Goal: Transaction & Acquisition: Purchase product/service

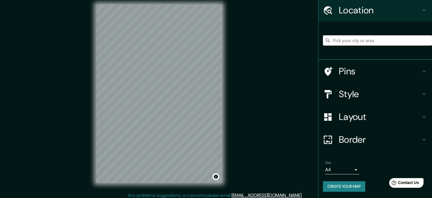
scroll to position [7, 0]
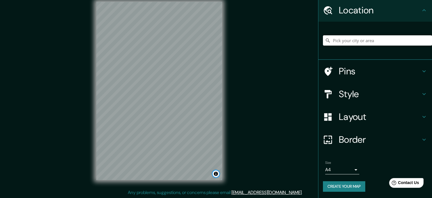
click at [215, 173] on button "Toggle attribution" at bounding box center [216, 173] width 7 height 7
click at [348, 187] on button "Create your map" at bounding box center [344, 186] width 42 height 11
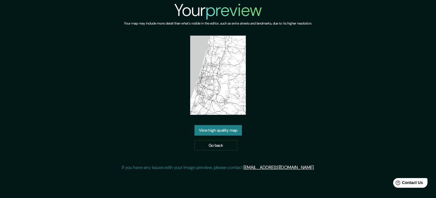
click at [225, 130] on link "View high quality map" at bounding box center [218, 130] width 47 height 11
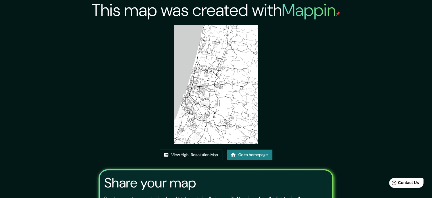
click at [223, 78] on img at bounding box center [216, 84] width 84 height 119
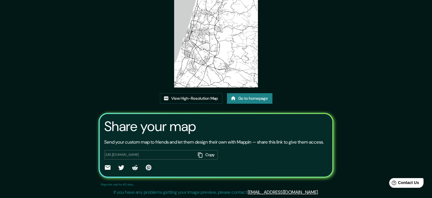
scroll to position [57, 0]
click at [188, 99] on link "View High-Resolution Map" at bounding box center [191, 98] width 63 height 11
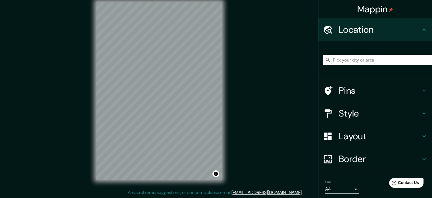
click at [379, 63] on input "Pick your city or area" at bounding box center [377, 60] width 109 height 10
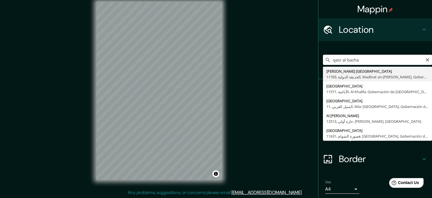
click at [343, 60] on input "qasr al basha" at bounding box center [377, 60] width 109 height 10
click at [364, 61] on input "qasr al-basha" at bounding box center [377, 60] width 109 height 10
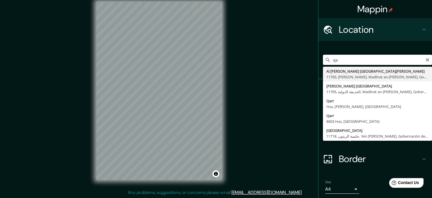
type input "q"
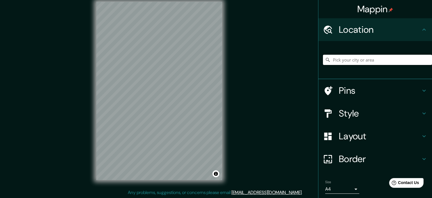
click at [365, 59] on input "Pick your city or area" at bounding box center [377, 60] width 109 height 10
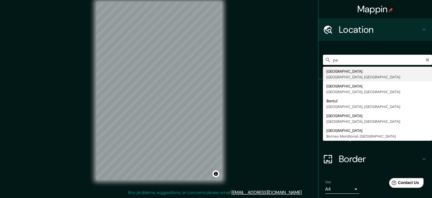
type input "p"
type input "g"
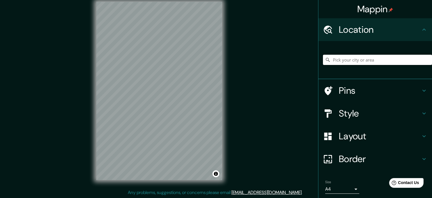
type input "p"
type input "Gazalbide, Vitoria-Gasteiz, Álava, España"
click at [367, 111] on h4 "Style" at bounding box center [380, 112] width 82 height 11
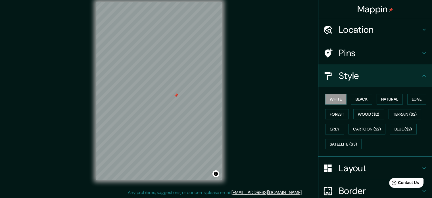
click at [371, 57] on h4 "Pins" at bounding box center [380, 52] width 82 height 11
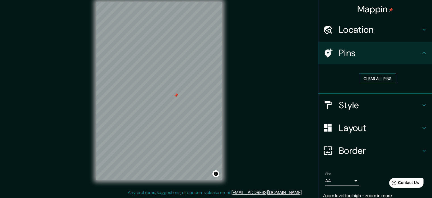
click at [384, 78] on button "Clear all pins" at bounding box center [377, 78] width 37 height 11
click at [378, 32] on h4 "Location" at bounding box center [380, 29] width 82 height 11
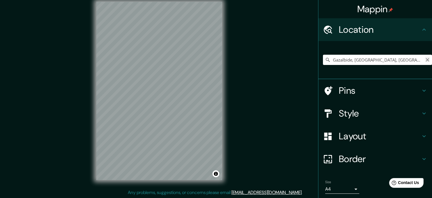
click at [425, 60] on icon "Clear" at bounding box center [427, 59] width 5 height 5
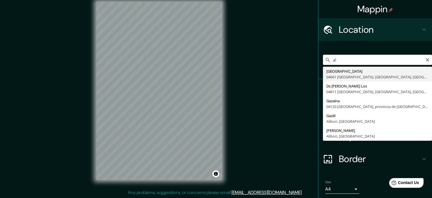
type input "a"
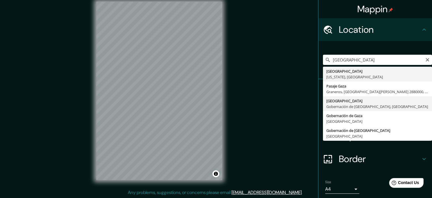
type input "Gaza, Gobernación de Gaza, Estado de Palestina"
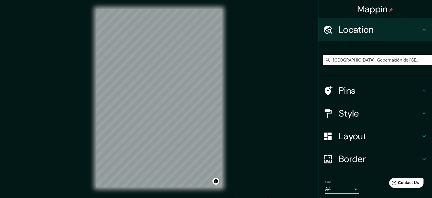
scroll to position [19, 0]
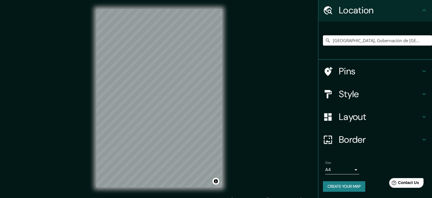
click at [349, 185] on button "Create your map" at bounding box center [344, 186] width 42 height 11
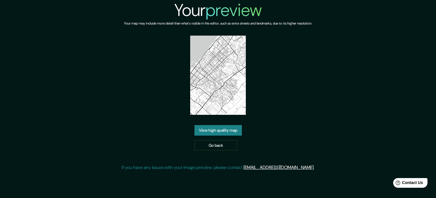
click at [227, 129] on link "View high quality map" at bounding box center [218, 130] width 47 height 11
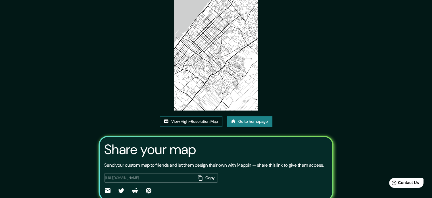
scroll to position [63, 0]
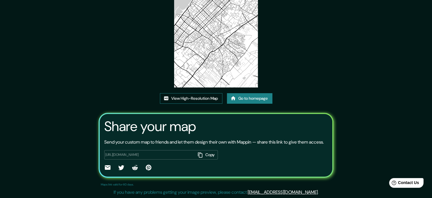
click at [189, 93] on link "View High-Resolution Map" at bounding box center [191, 98] width 63 height 11
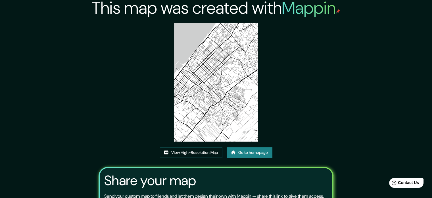
scroll to position [0, 0]
